Goal: Information Seeking & Learning: Understand process/instructions

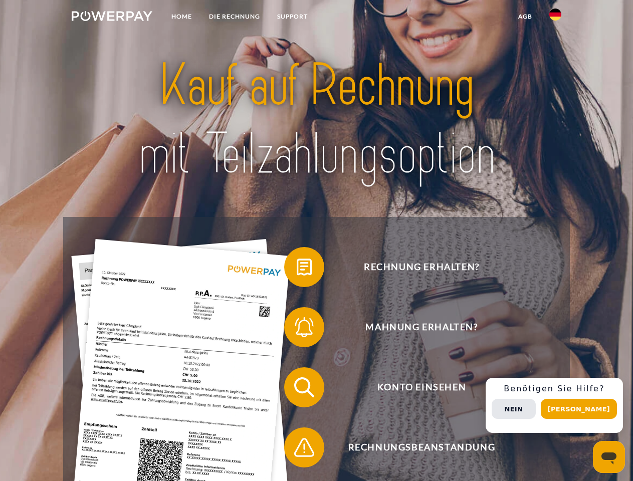
click at [112, 18] on img at bounding box center [112, 16] width 81 height 10
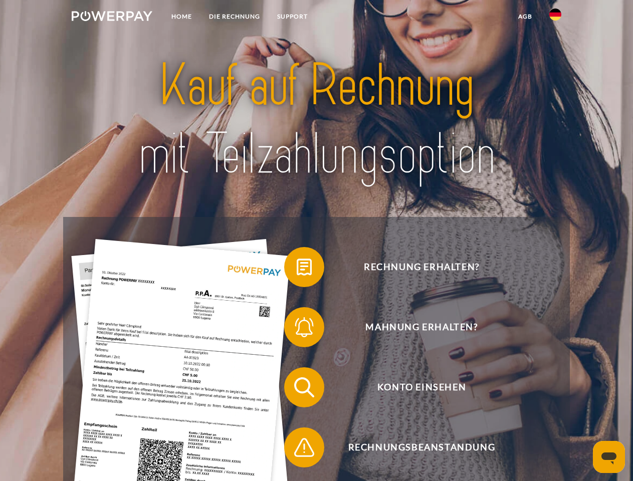
click at [555, 18] on img at bounding box center [555, 15] width 12 height 12
click at [525, 17] on link "agb" at bounding box center [525, 17] width 31 height 18
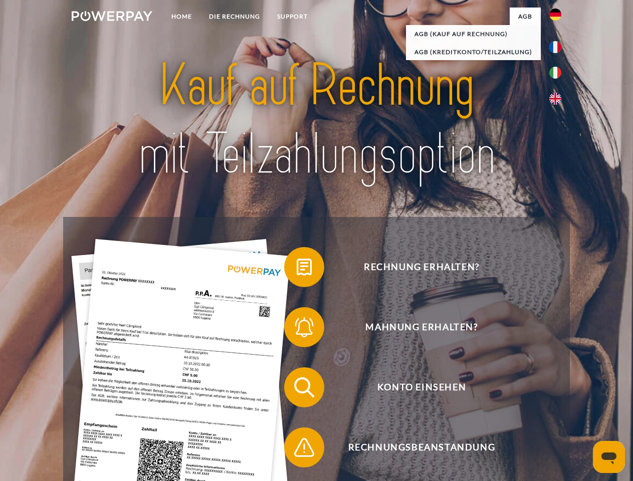
click at [297, 269] on span at bounding box center [289, 267] width 50 height 50
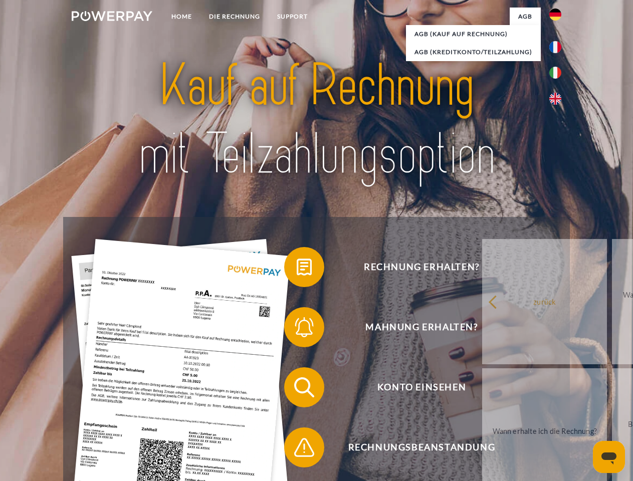
click at [297, 329] on span at bounding box center [289, 327] width 50 height 50
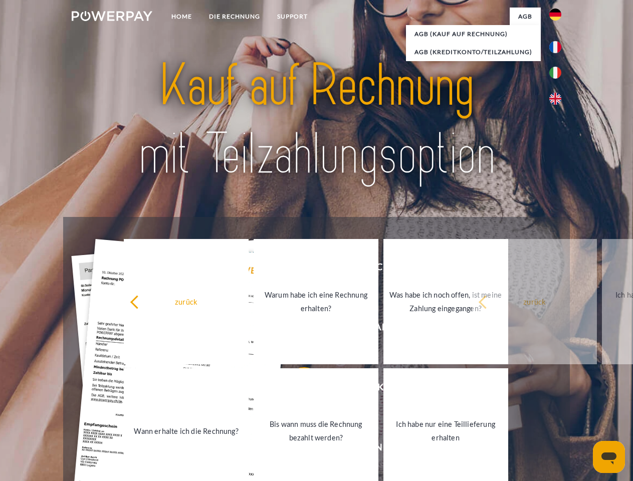
click at [297, 389] on link "Bis wann muss die Rechnung bezahlt werden?" at bounding box center [316, 430] width 125 height 125
click at [297, 449] on span at bounding box center [289, 447] width 50 height 50
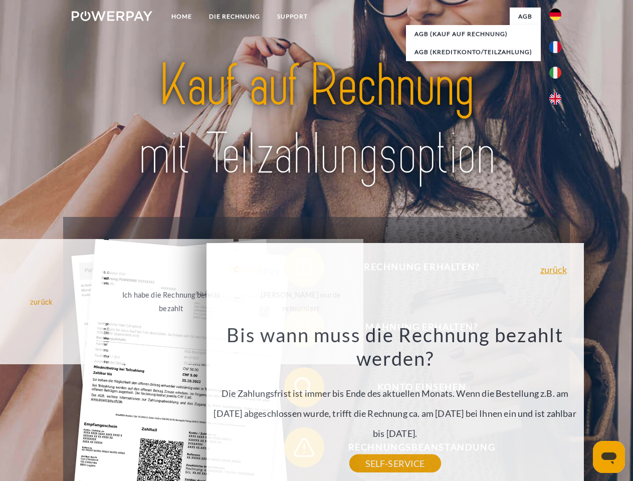
click at [558, 405] on div "Rechnung erhalten? Mahnung erhalten? Konto einsehen" at bounding box center [316, 417] width 506 height 401
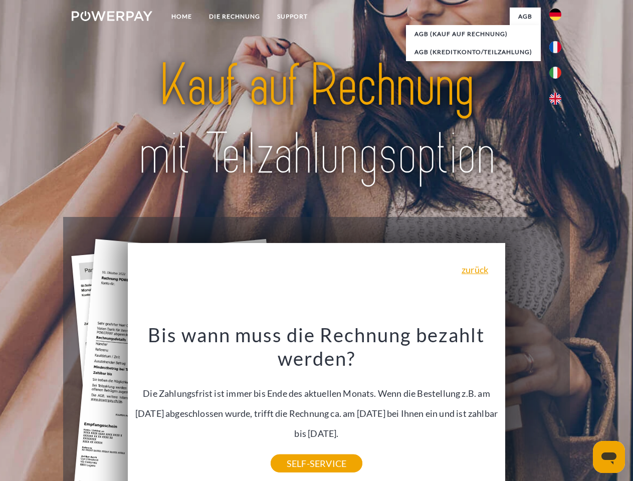
click at [533, 407] on span "Konto einsehen" at bounding box center [421, 387] width 245 height 40
click at [582, 409] on header "Home DIE RECHNUNG SUPPORT" at bounding box center [316, 346] width 633 height 692
